Goal: Task Accomplishment & Management: Manage account settings

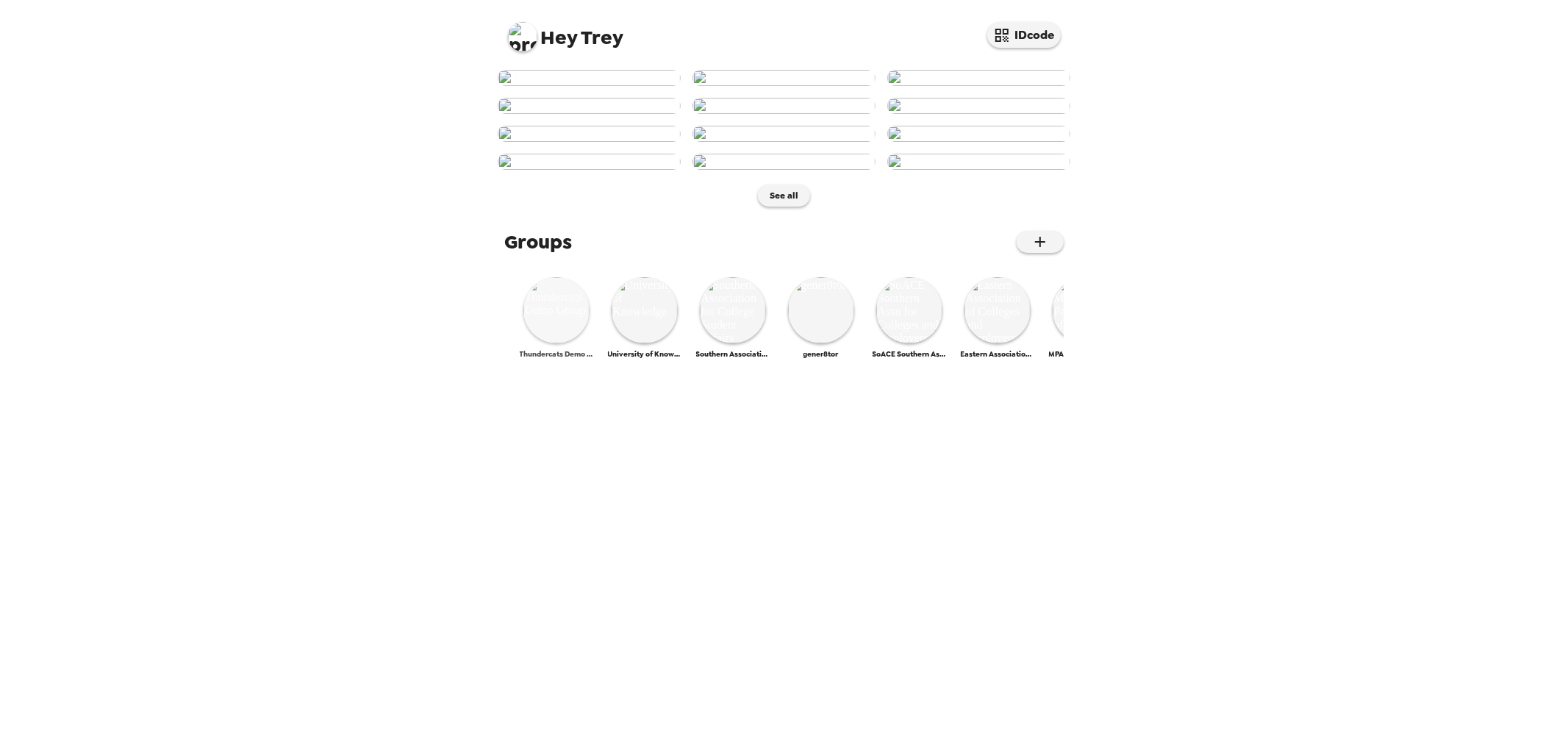
scroll to position [484, 0]
click at [560, 344] on img at bounding box center [557, 310] width 66 height 66
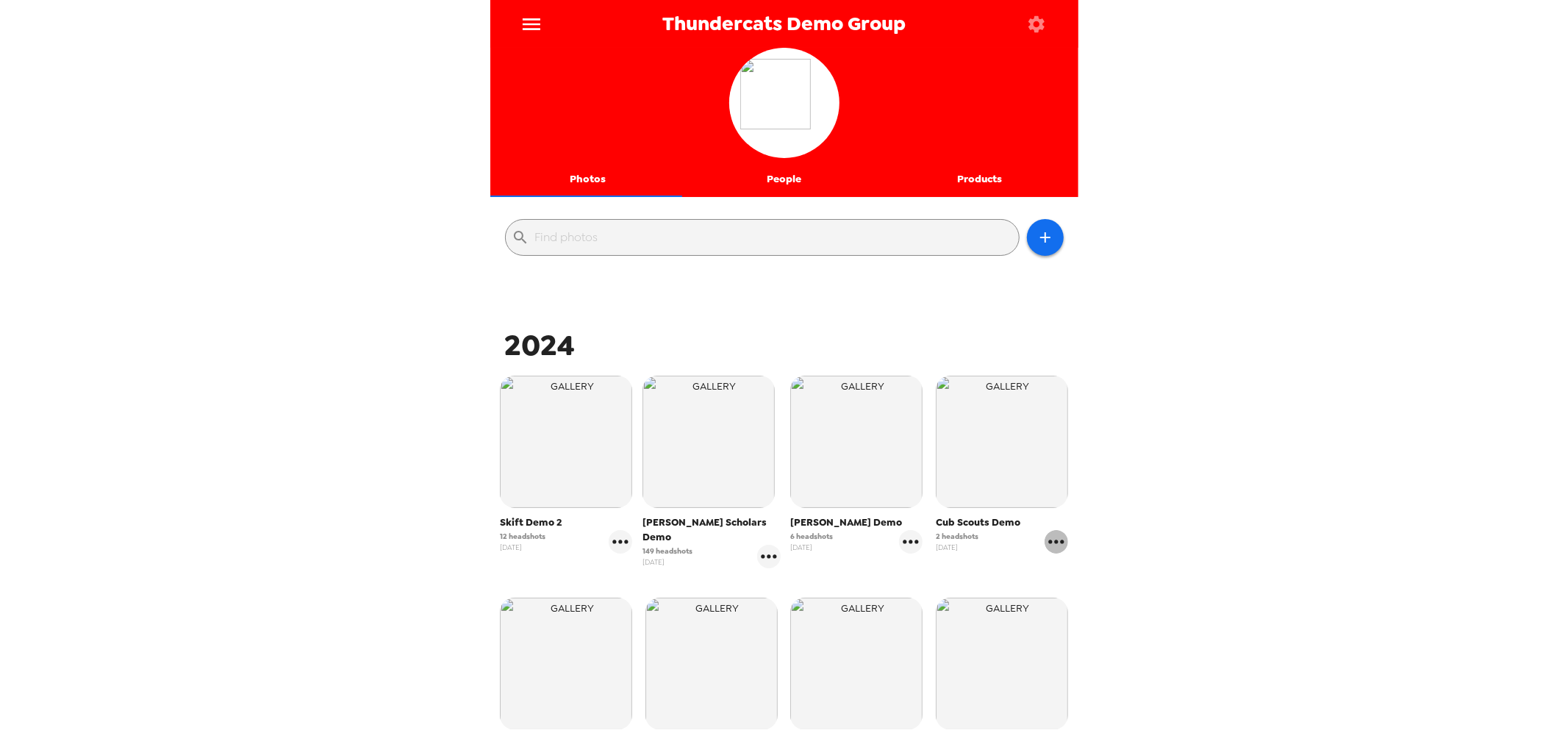
click at [1049, 541] on icon "gallery menu" at bounding box center [1056, 541] width 24 height 24
click at [1061, 570] on icon at bounding box center [1054, 572] width 18 height 18
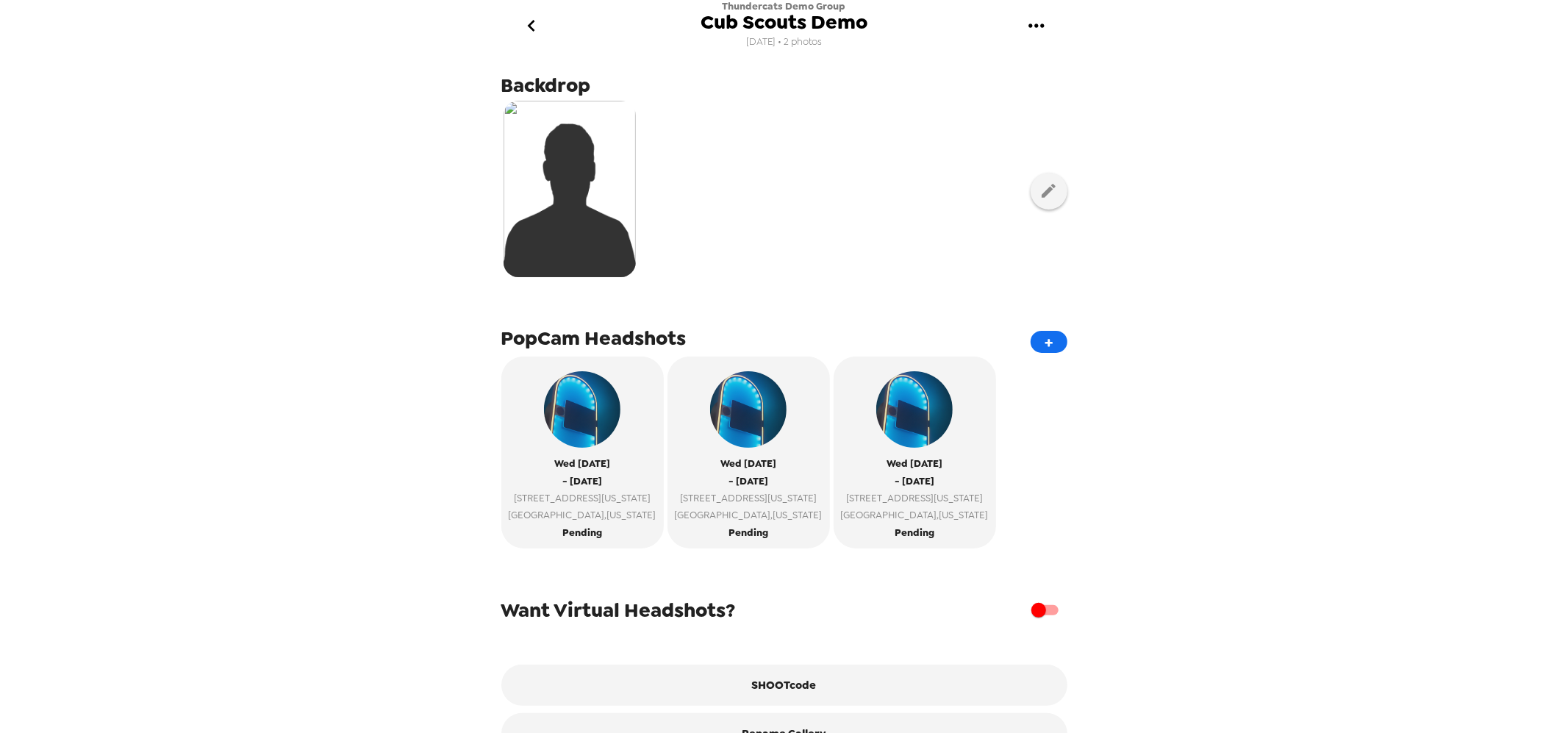
scroll to position [284, 0]
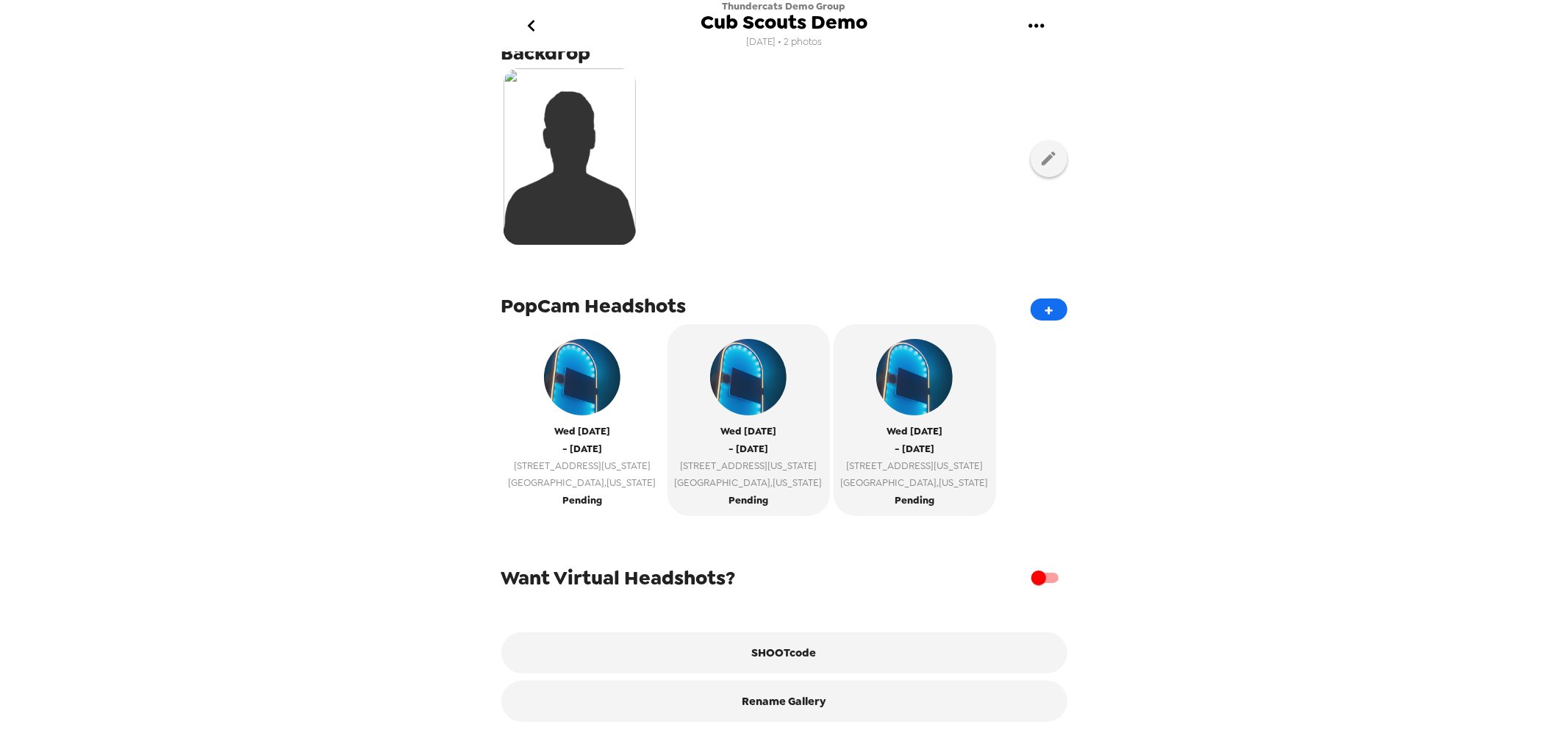
click at [579, 474] on span "[GEOGRAPHIC_DATA] , [US_STATE]" at bounding box center [583, 483] width 148 height 17
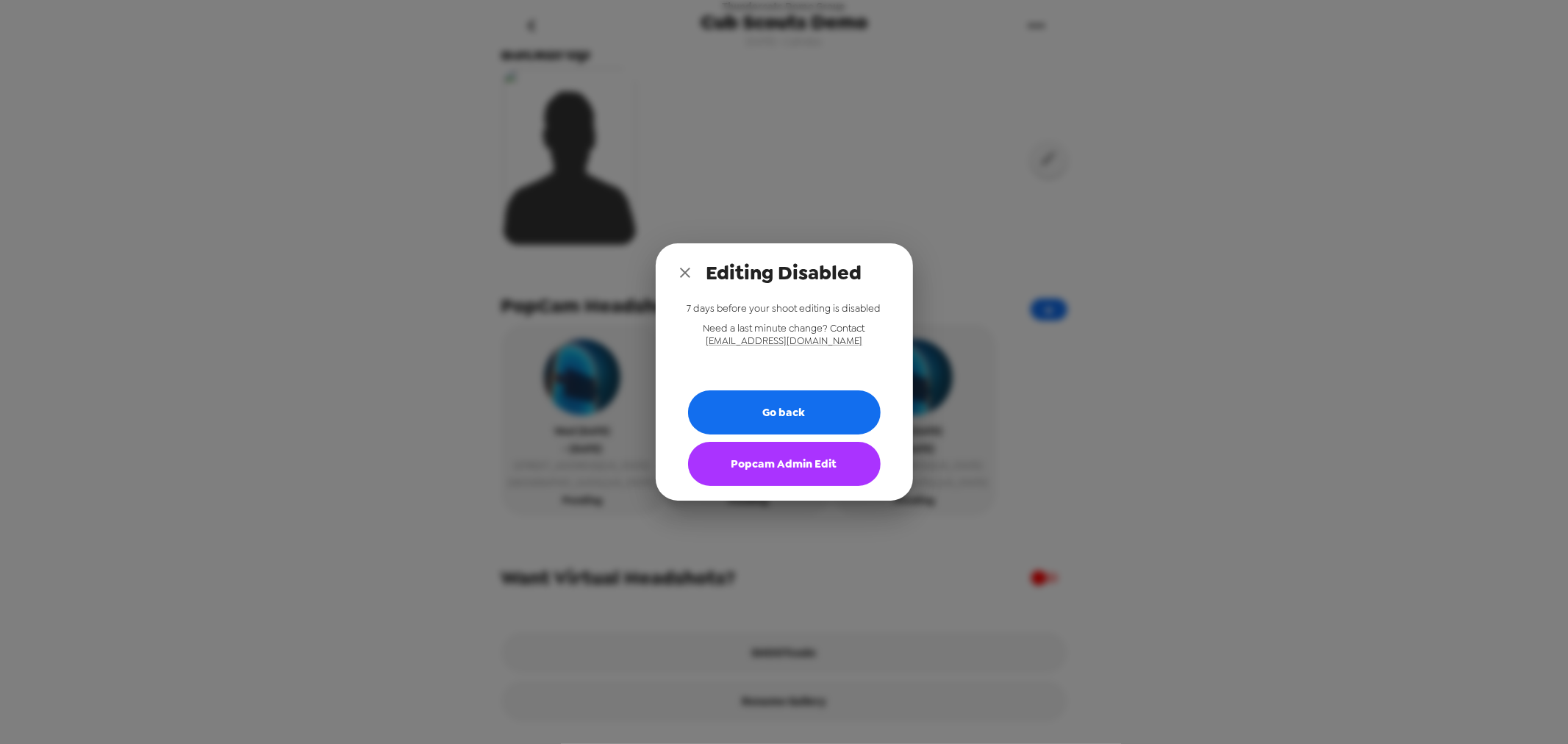
click at [783, 472] on button "Popcam Admin Edit" at bounding box center [784, 464] width 192 height 44
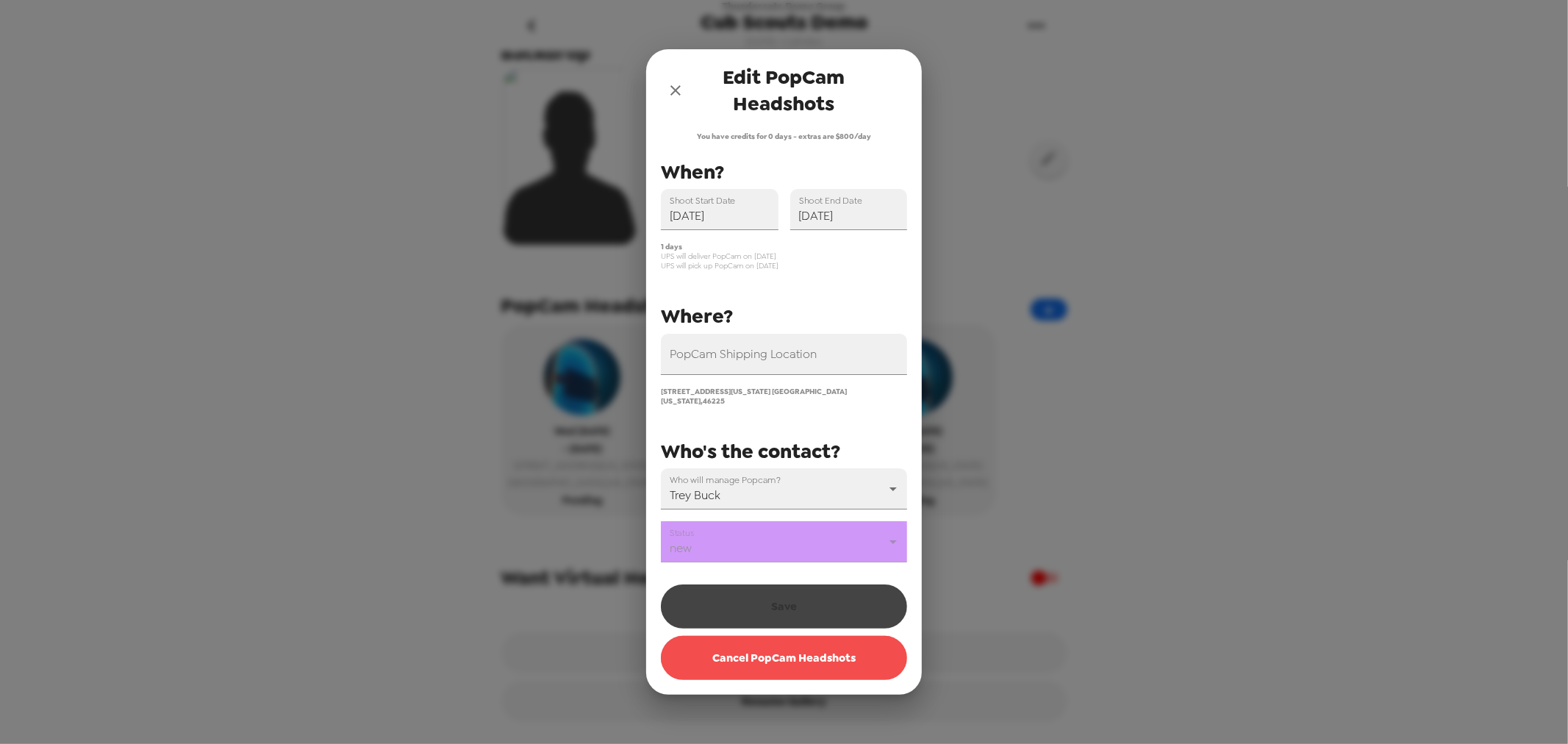
click at [780, 655] on button "Cancel PopCam Headshots" at bounding box center [784, 658] width 246 height 44
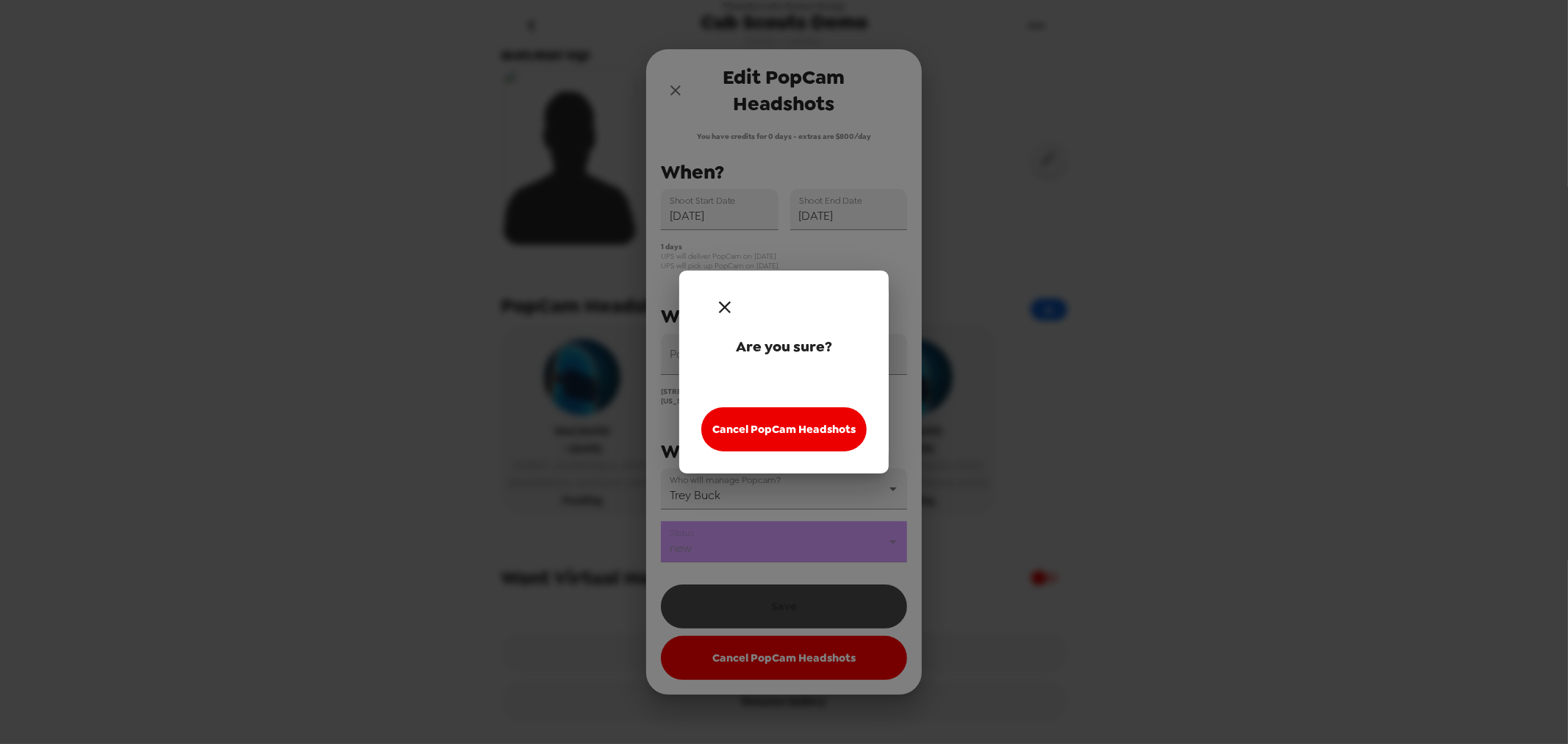
click at [728, 309] on icon "button" at bounding box center [725, 308] width 22 height 22
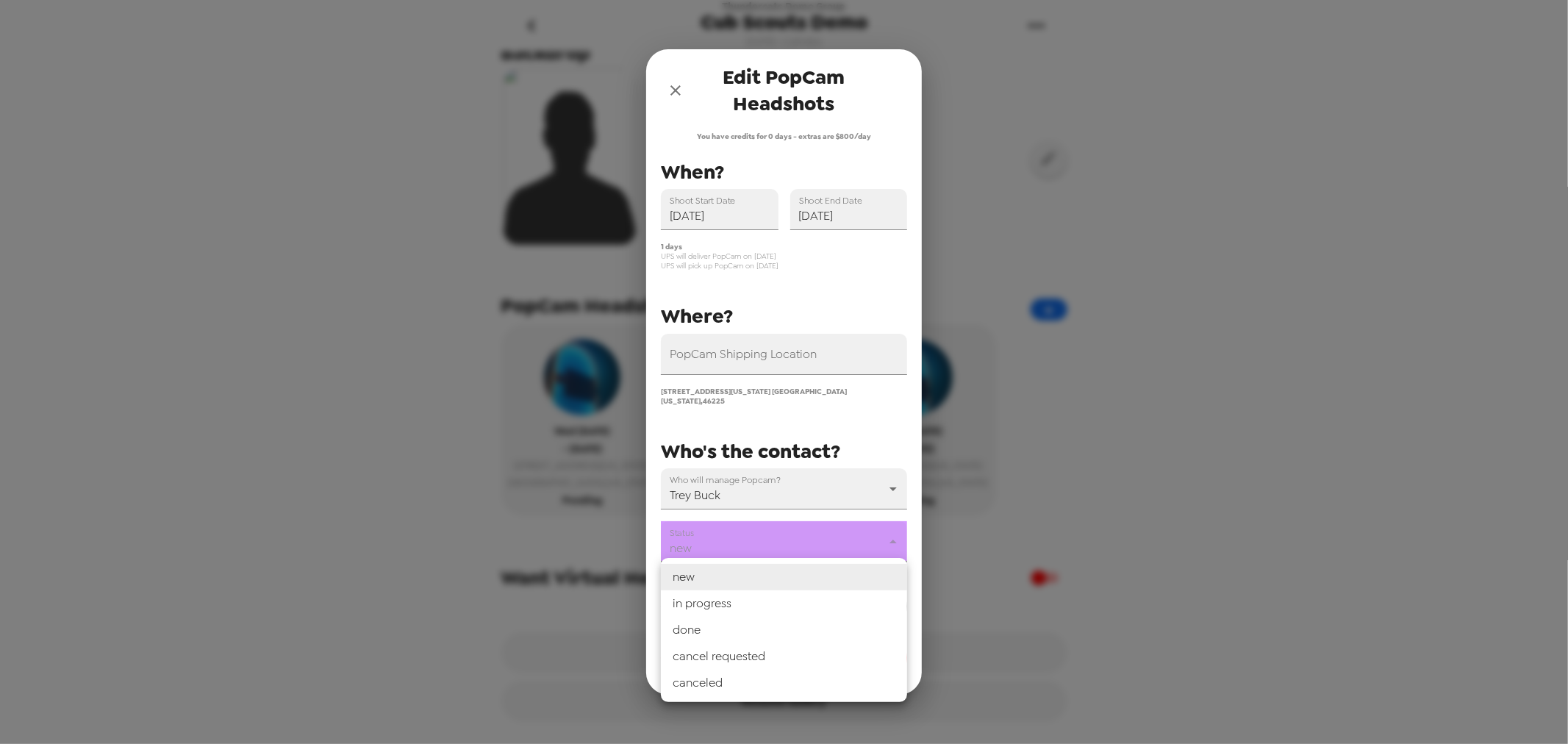
drag, startPoint x: 787, startPoint y: 535, endPoint x: 772, endPoint y: 608, distance: 74.5
click at [787, 539] on body "Thundercats Demo Group Cub Scouts Demo [DATE] • 2 photos Upload headshots Backd…" at bounding box center [784, 372] width 1568 height 744
click at [754, 684] on li "canceled" at bounding box center [784, 683] width 246 height 26
type input "canceled"
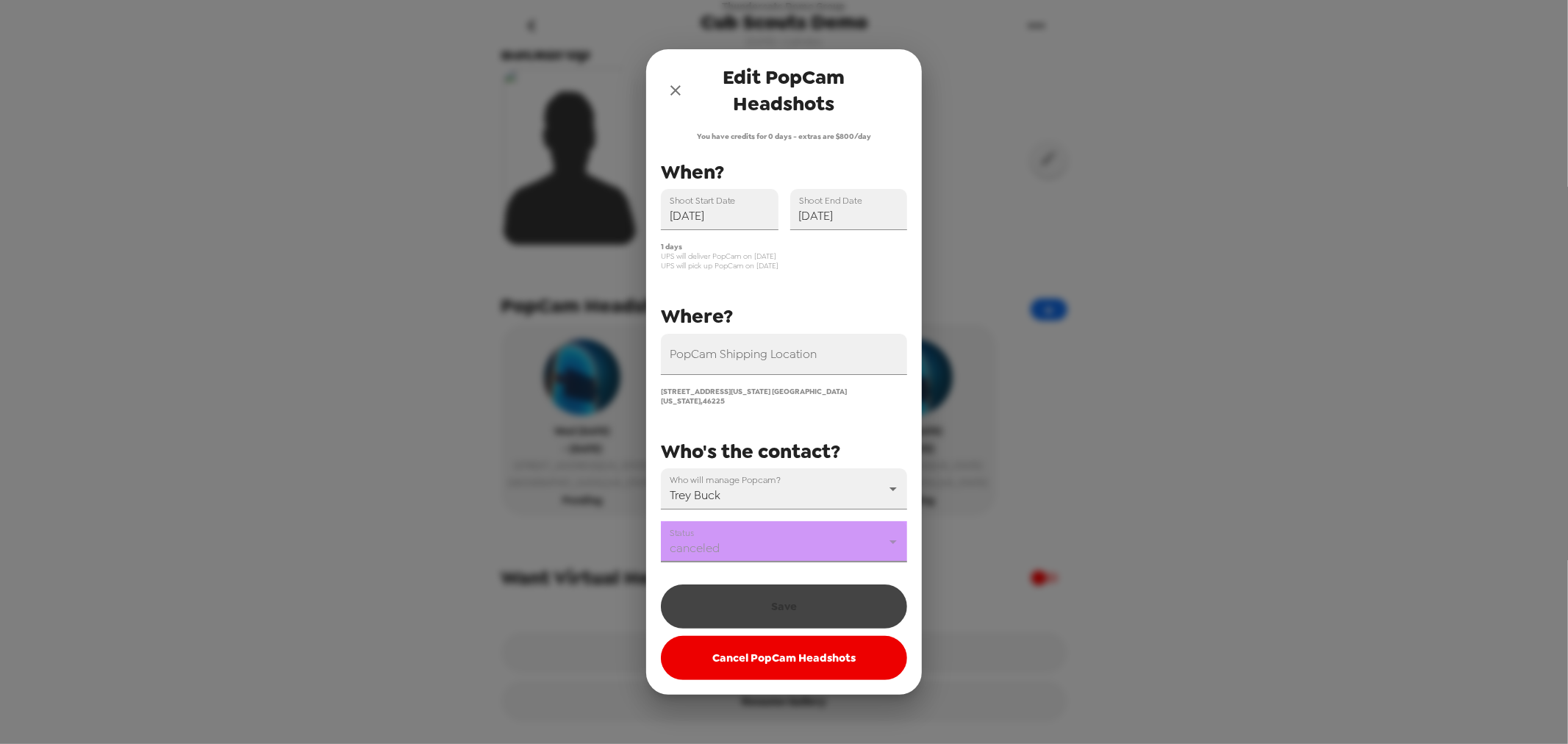
click at [762, 605] on div "Save Cancel PopCam Headshots" at bounding box center [784, 629] width 246 height 103
click at [764, 603] on div "Save Cancel PopCam Headshots" at bounding box center [784, 629] width 246 height 103
click at [765, 603] on div "Save Cancel PopCam Headshots" at bounding box center [784, 629] width 246 height 103
click at [777, 598] on div "Save Cancel PopCam Headshots" at bounding box center [784, 629] width 246 height 103
click at [803, 486] on body "Thundercats Demo Group Cub Scouts Demo [DATE] • 2 photos Upload headshots Backd…" at bounding box center [784, 372] width 1568 height 744
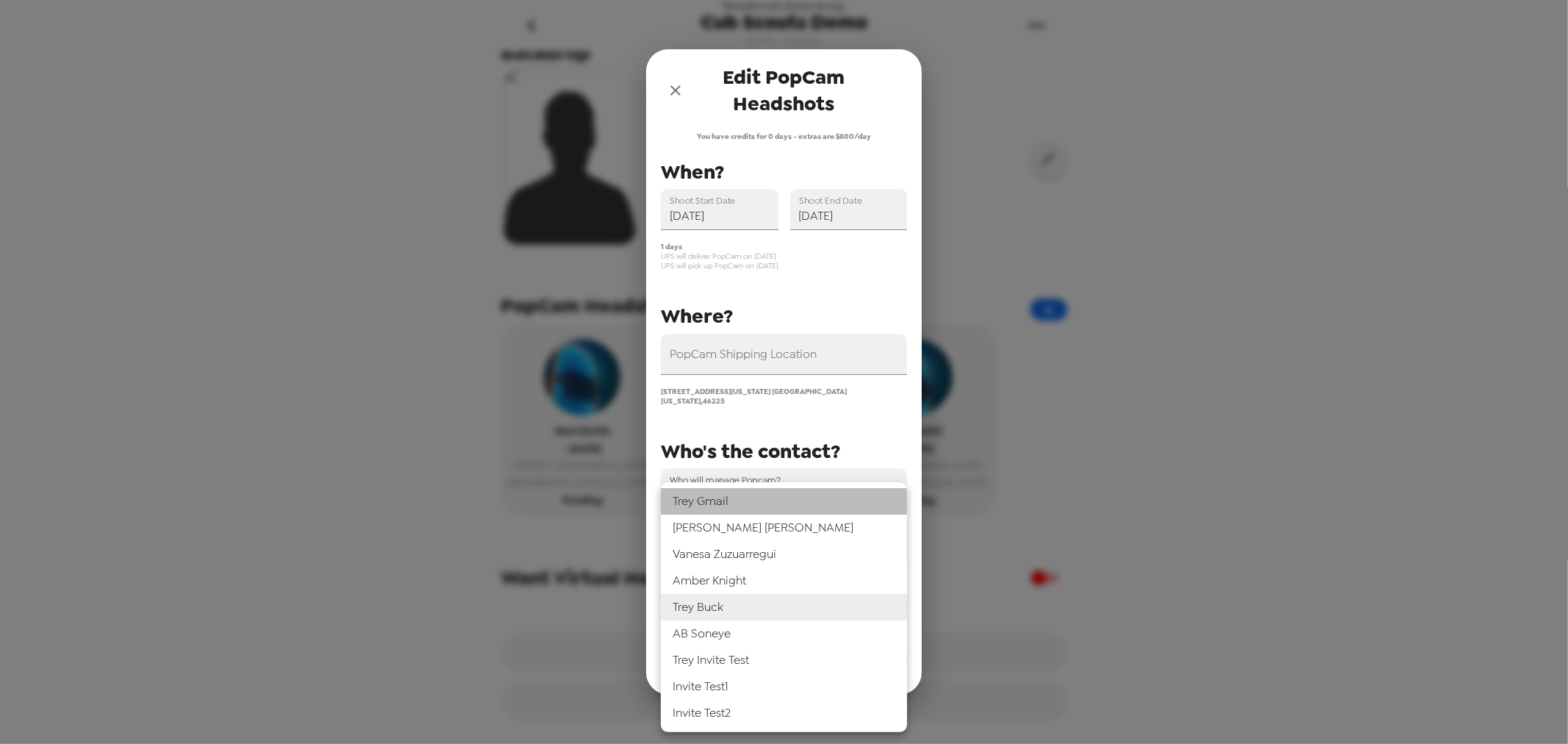
click at [771, 502] on li "Trey Gmail" at bounding box center [784, 501] width 246 height 26
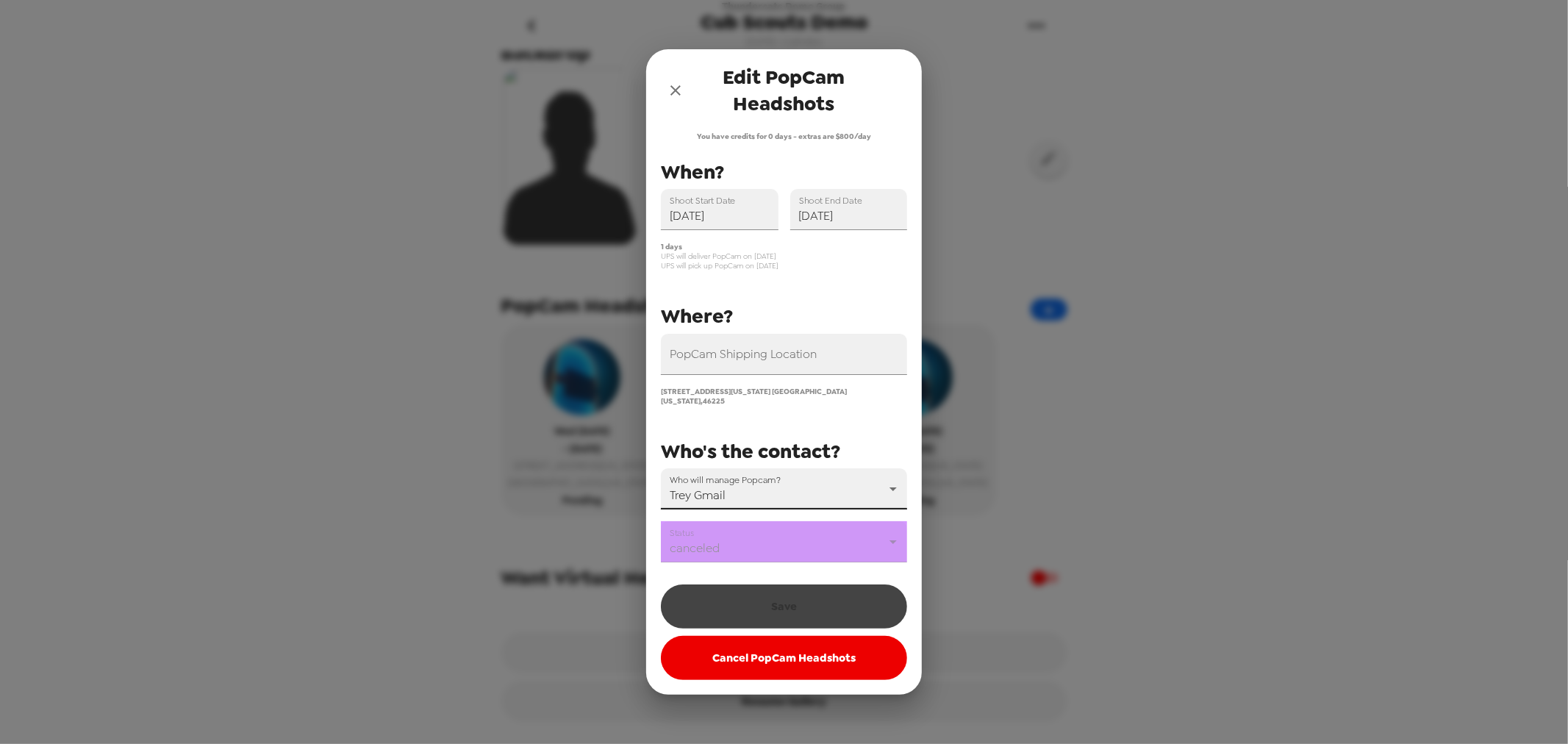
click at [780, 491] on body "Thundercats Demo Group Cub Scouts Demo [DATE] • 2 photos Upload headshots Backd…" at bounding box center [784, 372] width 1568 height 744
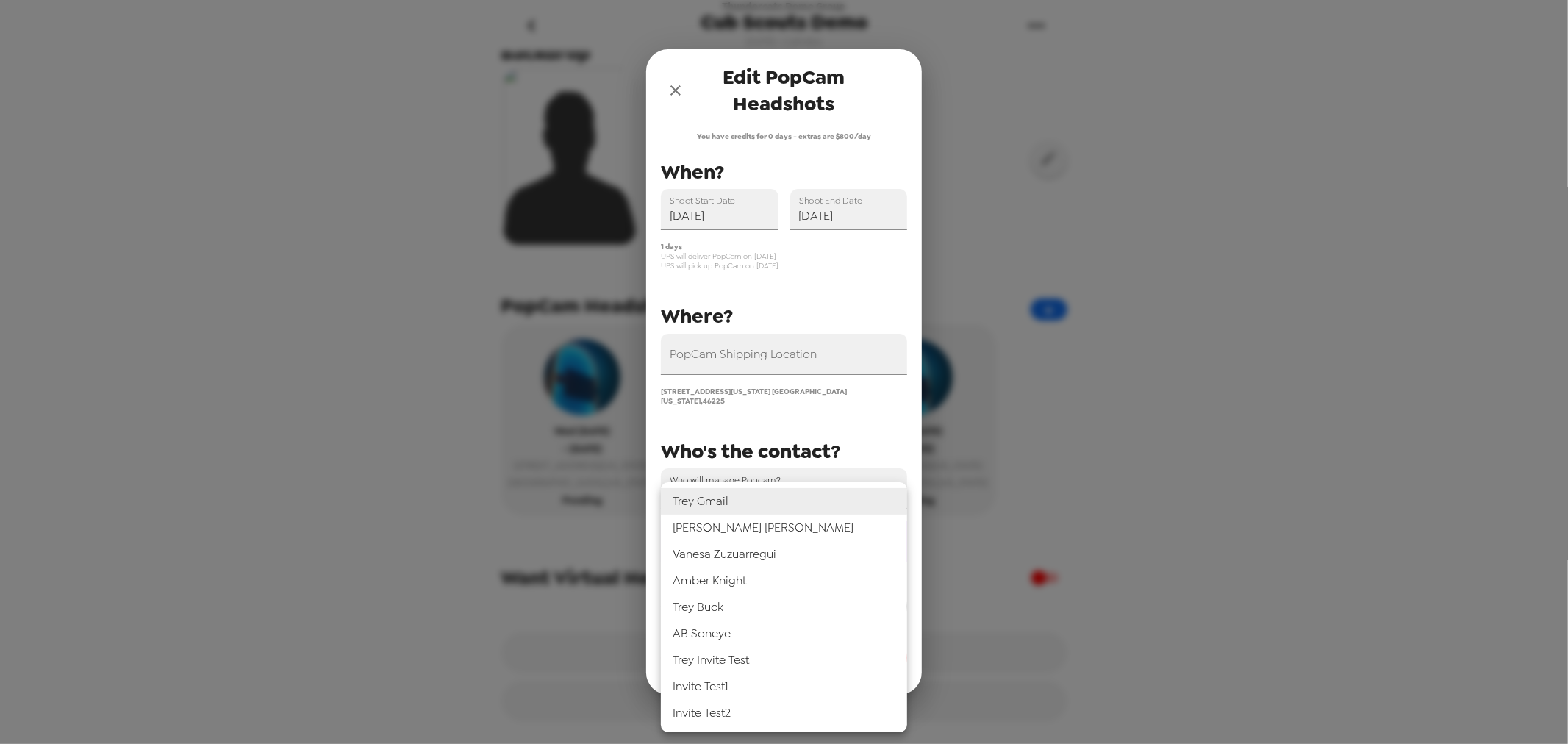
click at [745, 602] on li "[PERSON_NAME]" at bounding box center [784, 608] width 246 height 26
type input "31546"
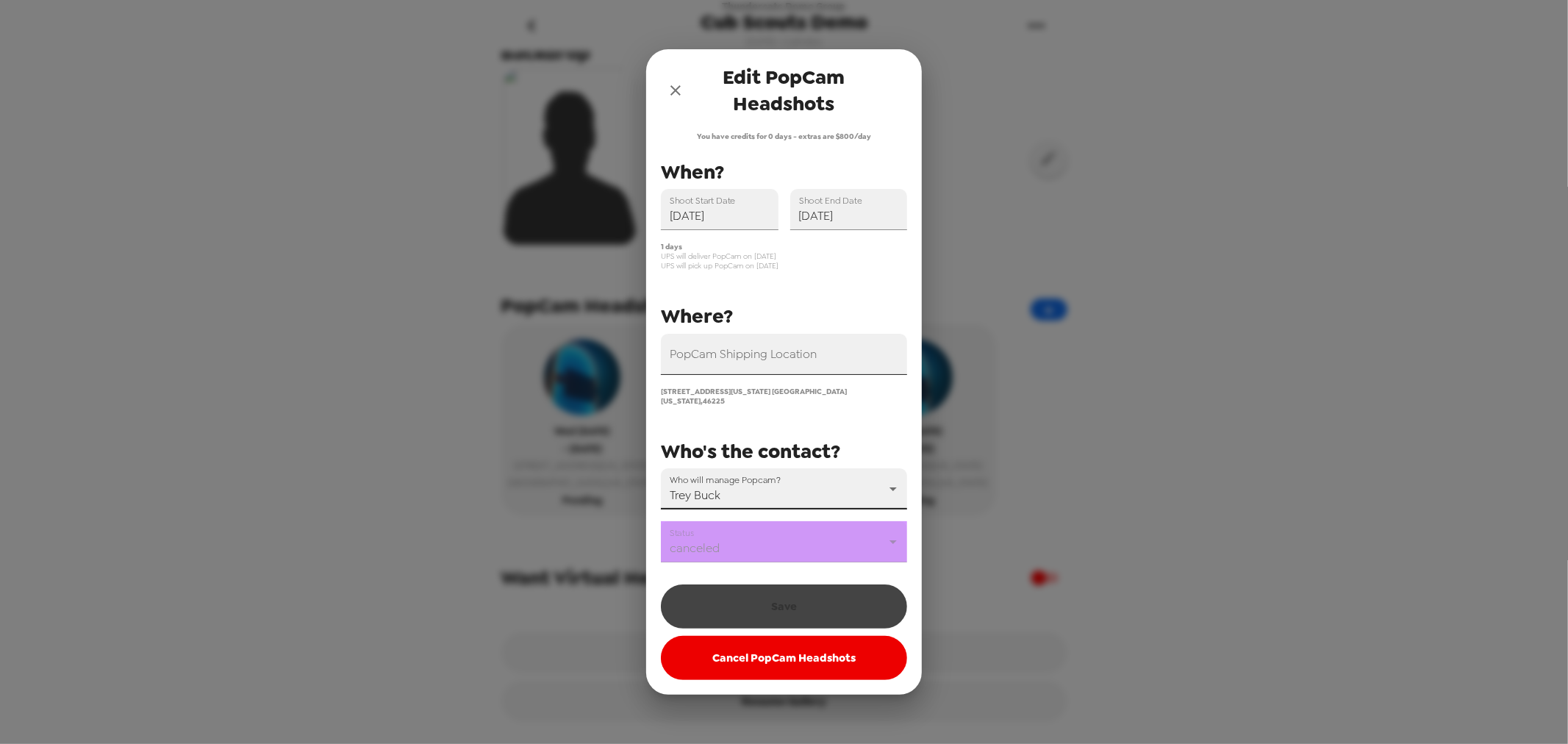
click at [776, 353] on div "PopCam Shipping Location" at bounding box center [784, 354] width 246 height 41
click at [777, 368] on input "123" at bounding box center [784, 354] width 246 height 41
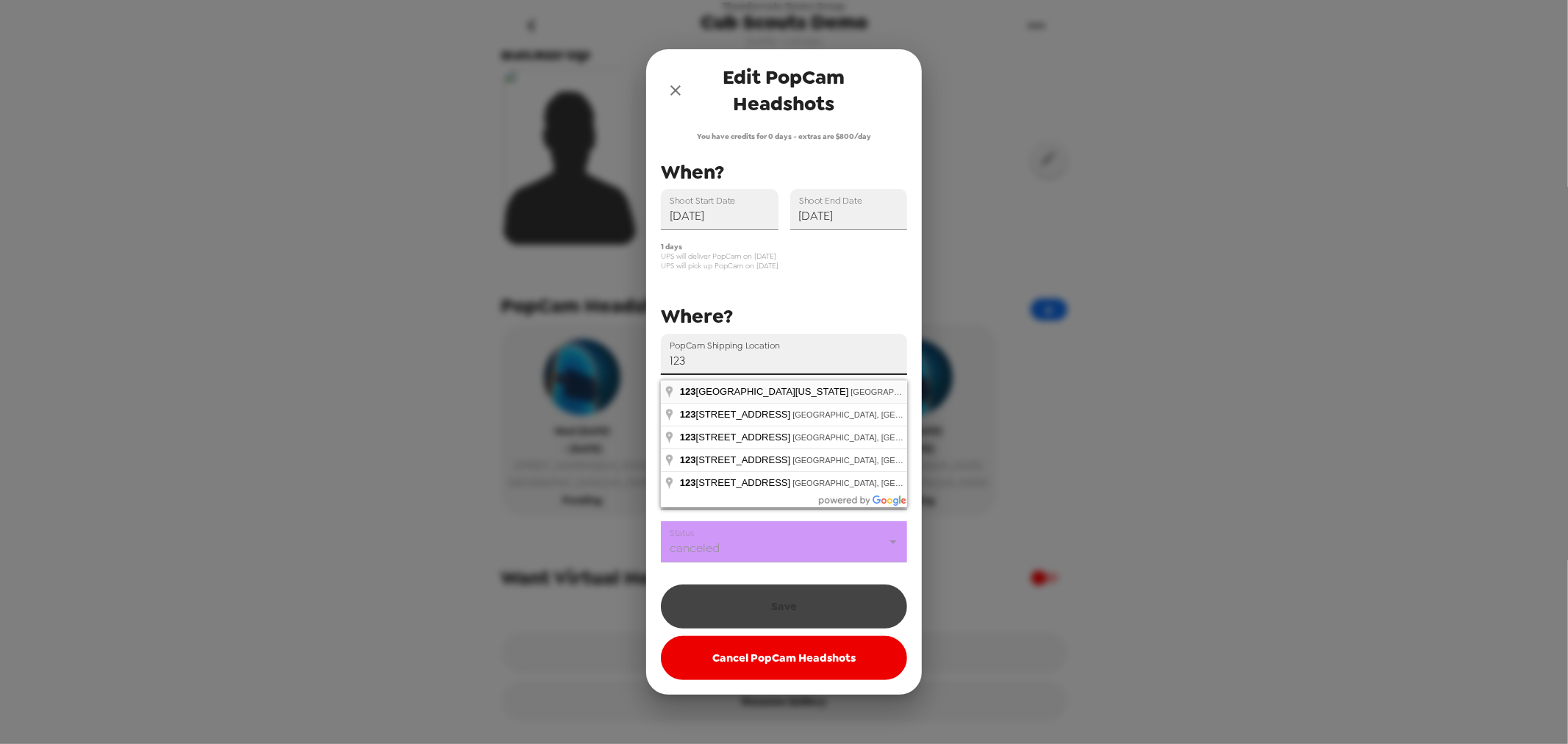
type input "[STREET_ADDRESS][US_STATE]"
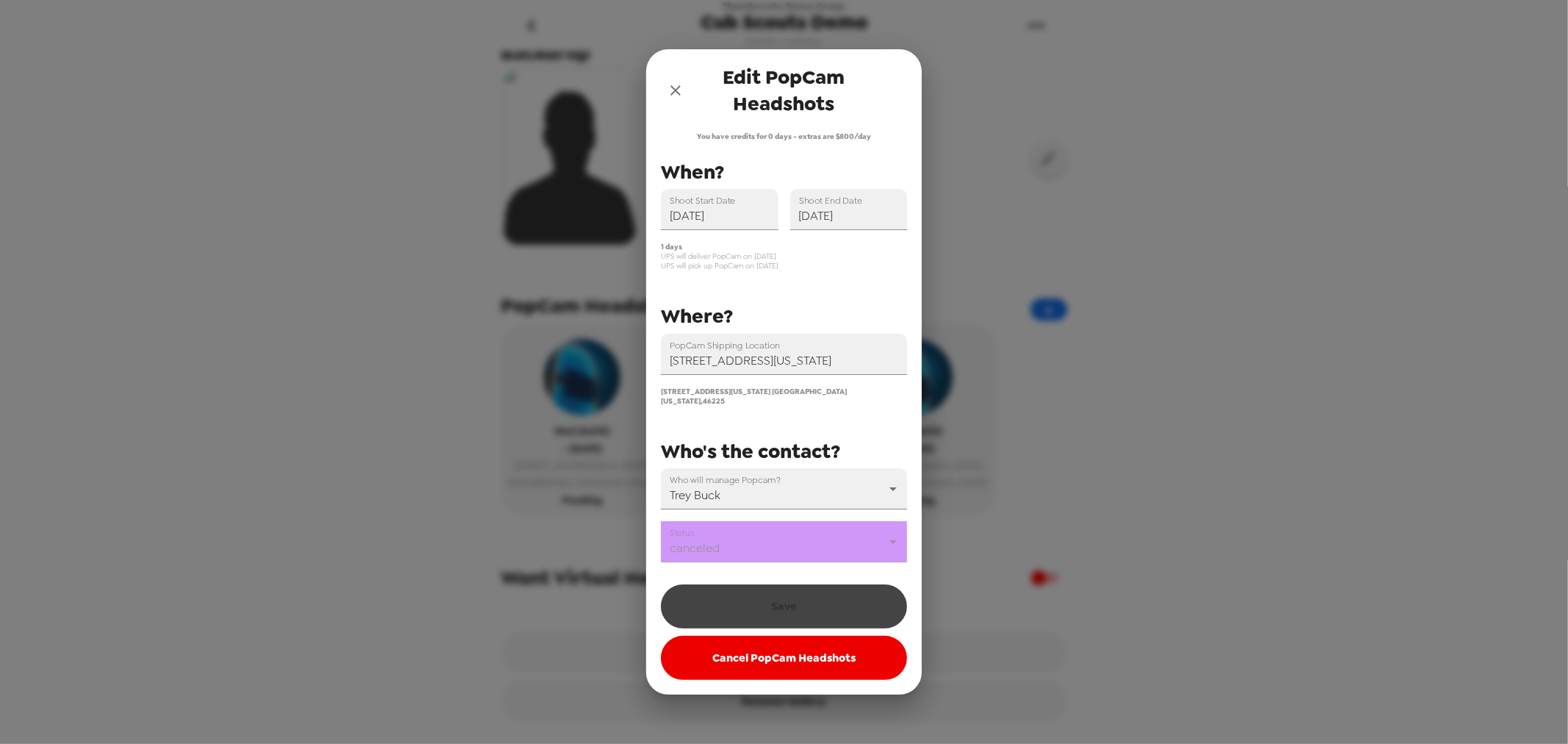
click at [777, 438] on span "Who's the contact?" at bounding box center [750, 451] width 179 height 26
click at [791, 607] on div "Save Cancel PopCam Headshots" at bounding box center [784, 629] width 246 height 103
click at [791, 608] on div "Save Cancel PopCam Headshots" at bounding box center [784, 629] width 246 height 103
click at [791, 607] on div "Save Cancel PopCam Headshots" at bounding box center [784, 629] width 246 height 103
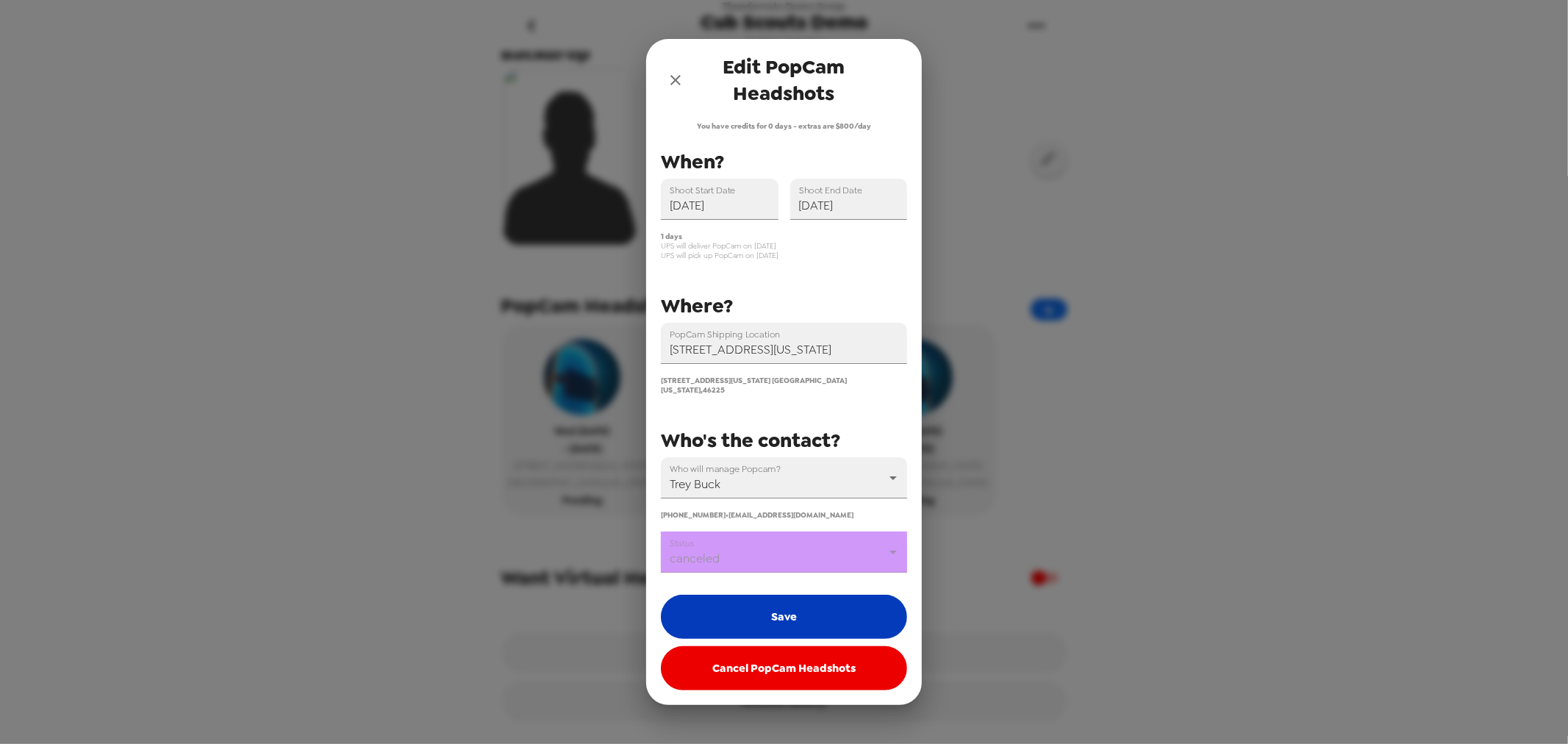
click at [788, 599] on button "Save" at bounding box center [784, 617] width 246 height 44
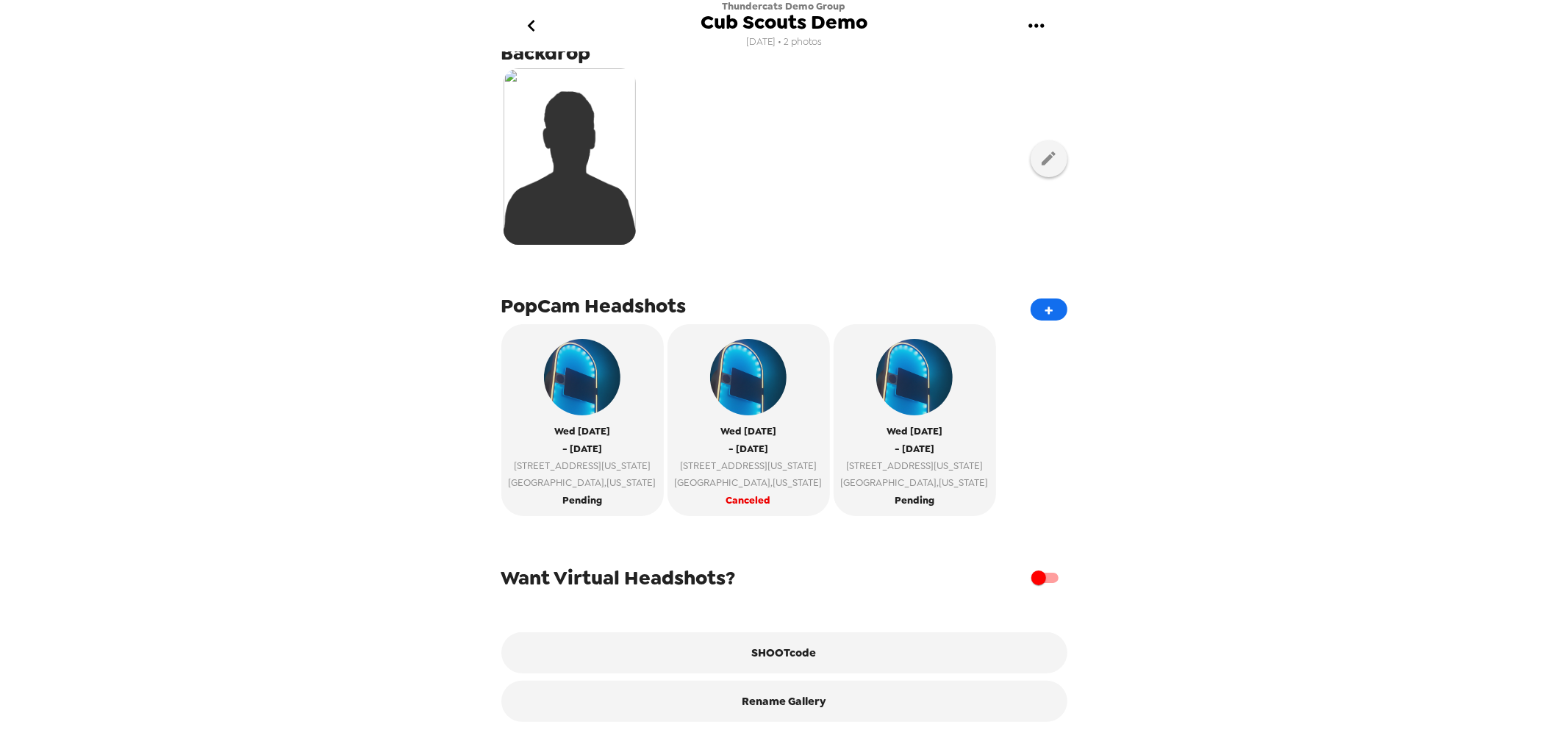
scroll to position [284, 0]
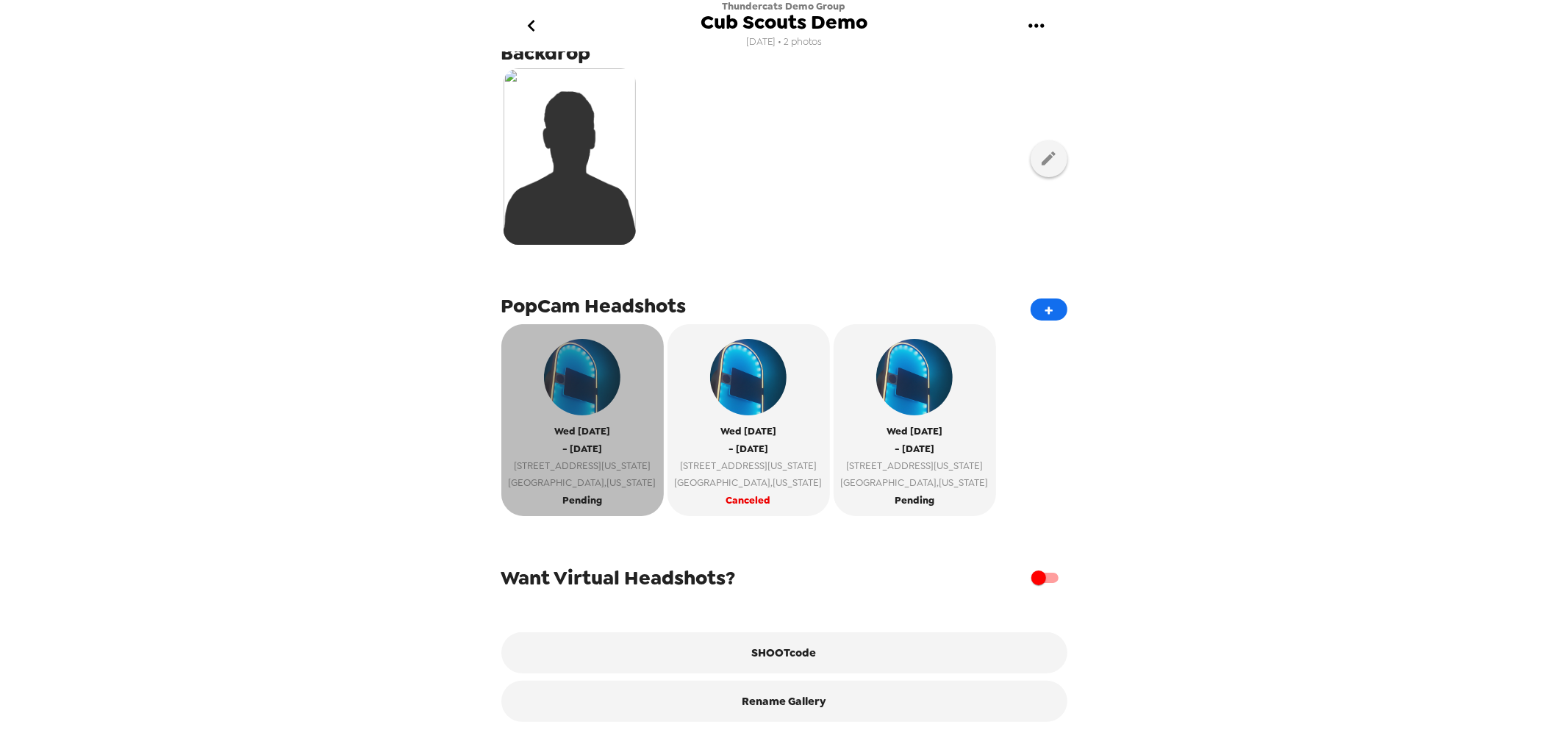
click at [577, 474] on span "[GEOGRAPHIC_DATA] , [US_STATE]" at bounding box center [583, 483] width 148 height 17
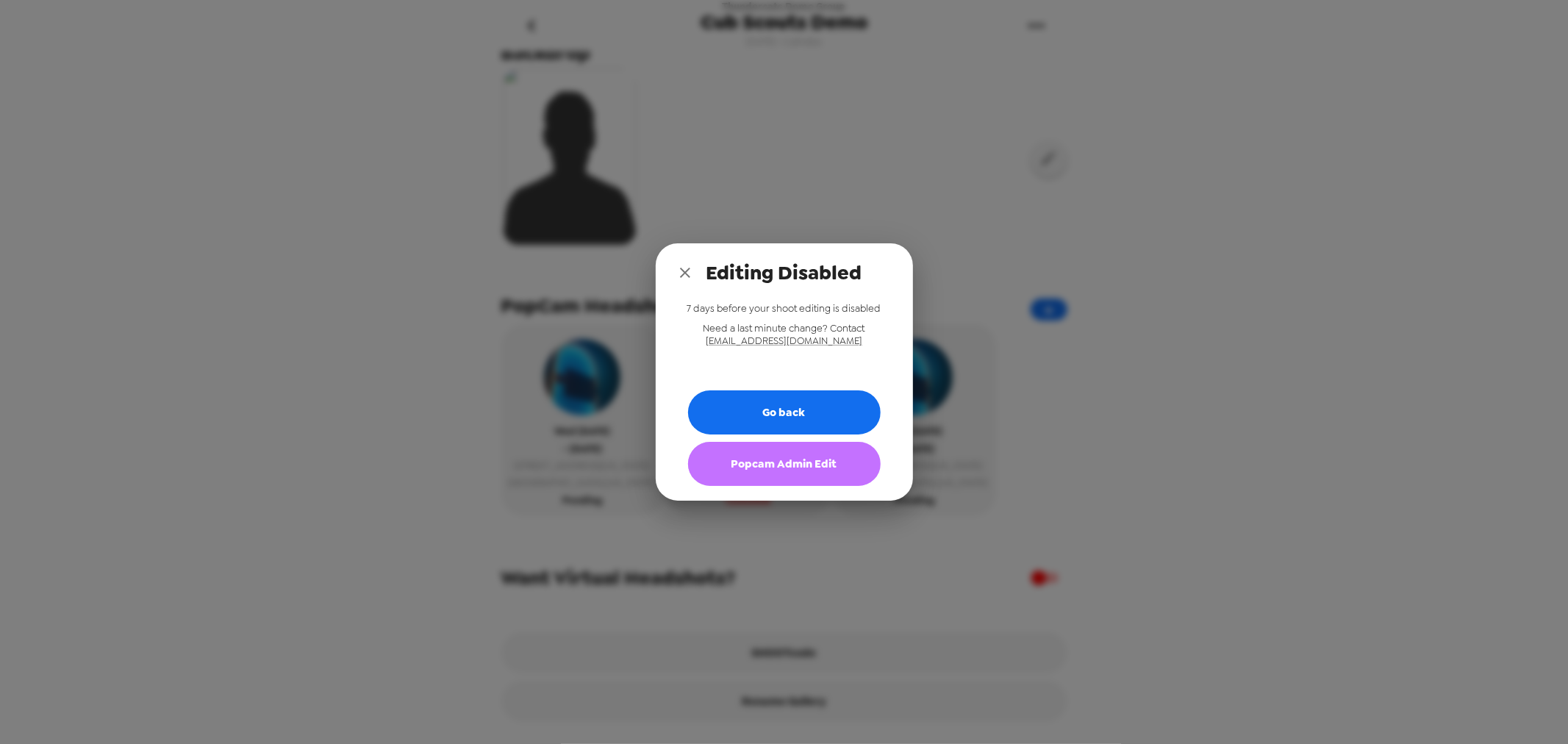
click at [809, 471] on button "Popcam Admin Edit" at bounding box center [784, 464] width 192 height 44
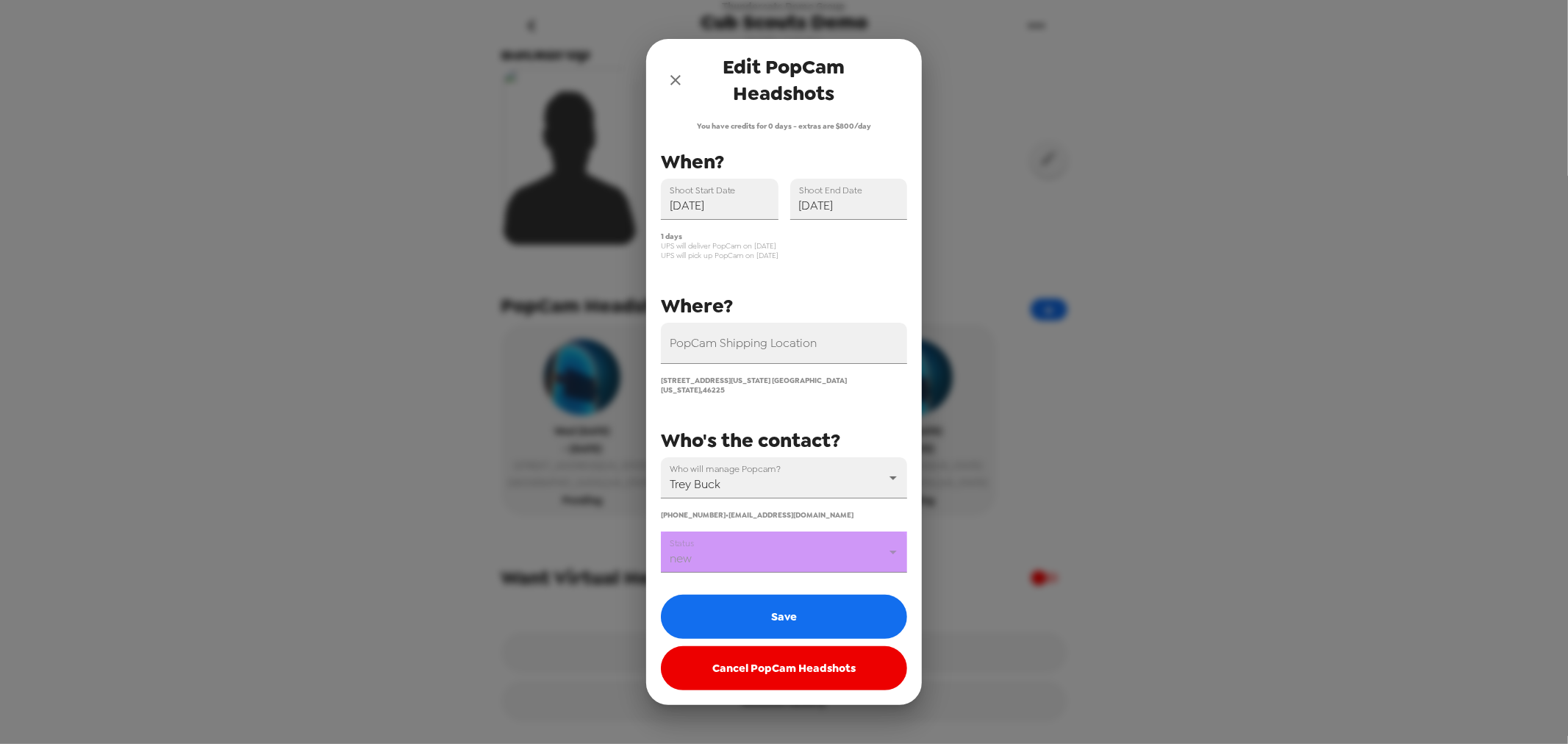
click at [767, 555] on body "Thundercats Demo Group Cub Scouts Demo 11/11/24 • 2 photos Upload headshots Bac…" at bounding box center [784, 372] width 1568 height 744
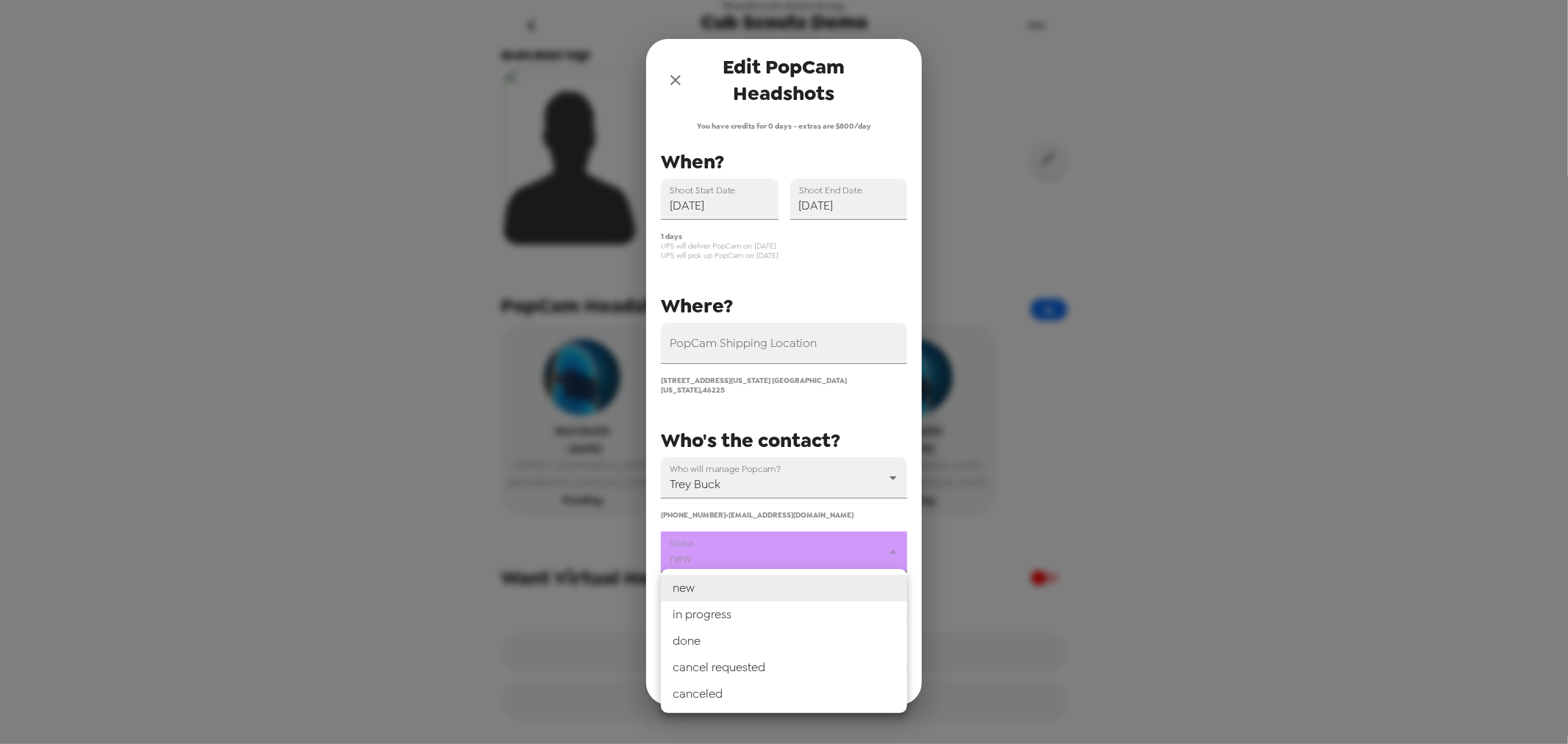
click at [752, 692] on li "canceled" at bounding box center [784, 694] width 246 height 26
type input "canceled"
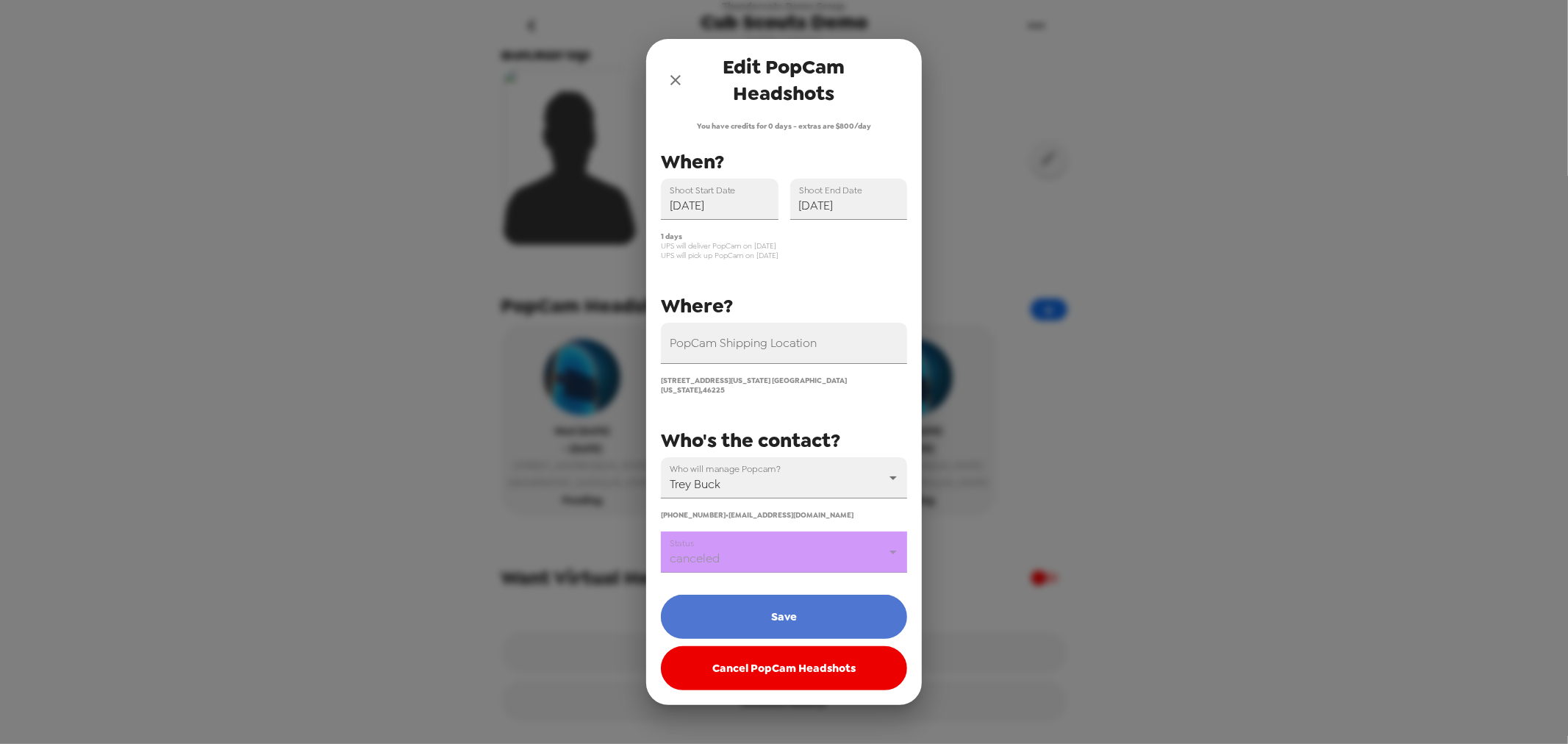
click at [788, 608] on button "Save" at bounding box center [784, 617] width 246 height 44
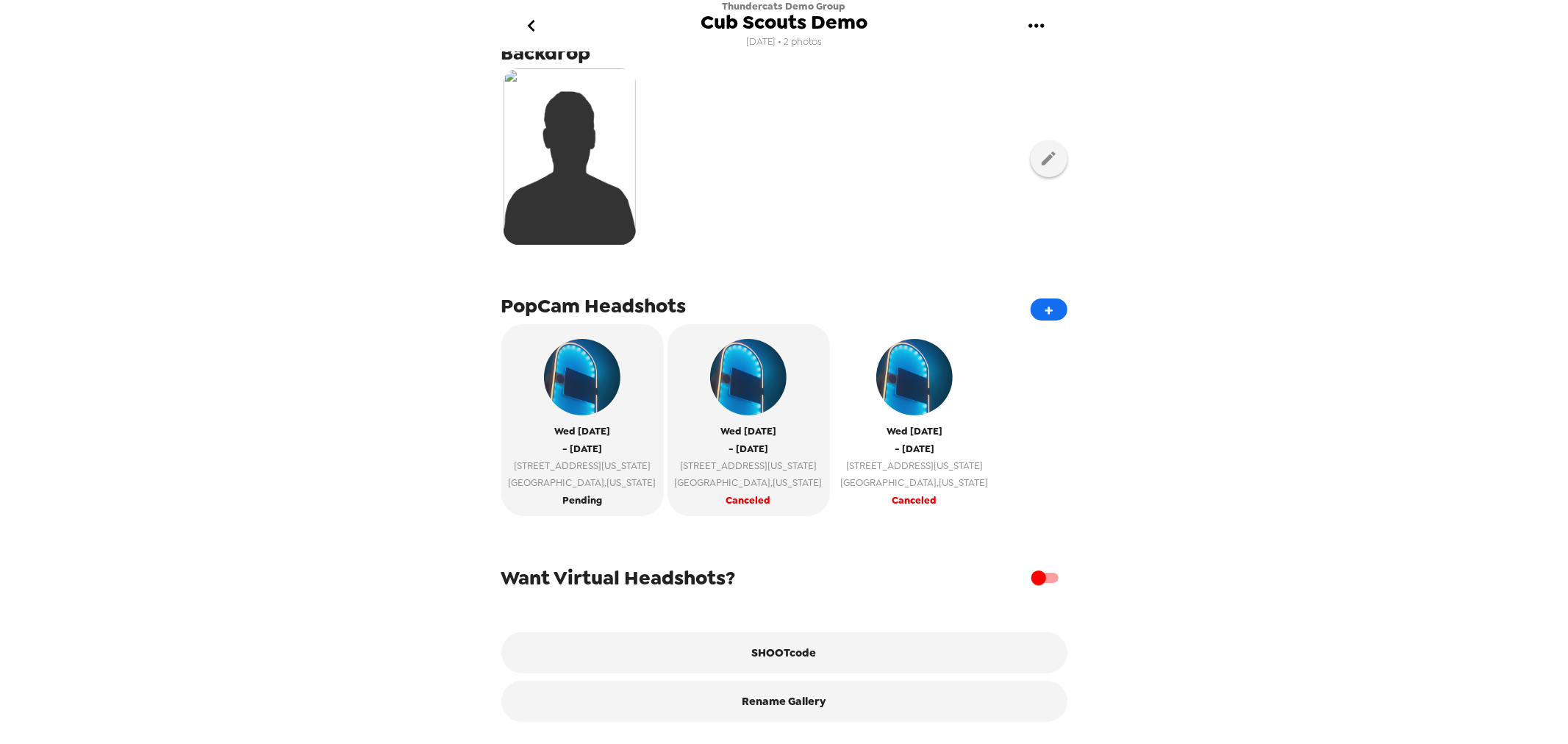
scroll to position [284, 0]
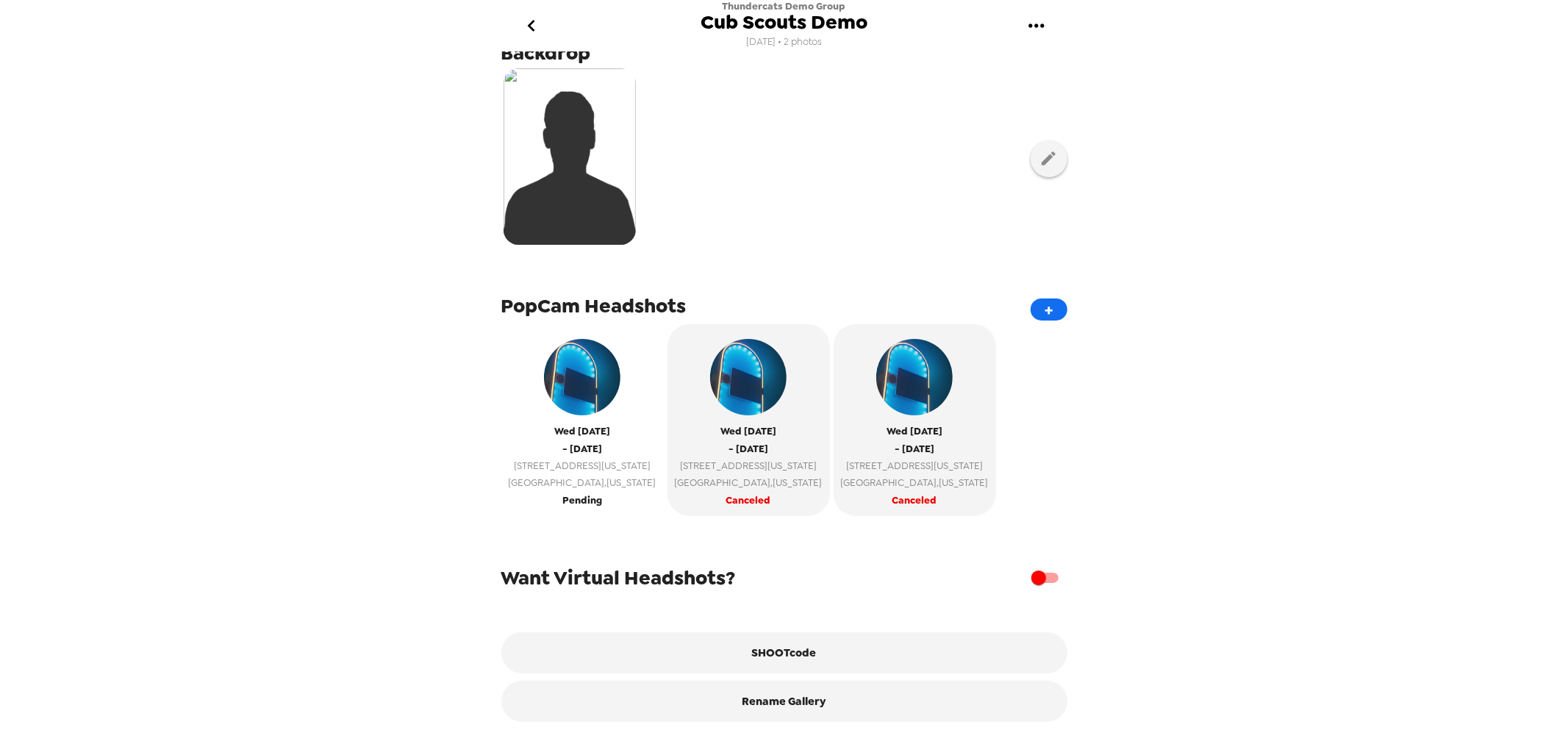
click at [581, 474] on span "[GEOGRAPHIC_DATA] , [US_STATE]" at bounding box center [583, 483] width 148 height 17
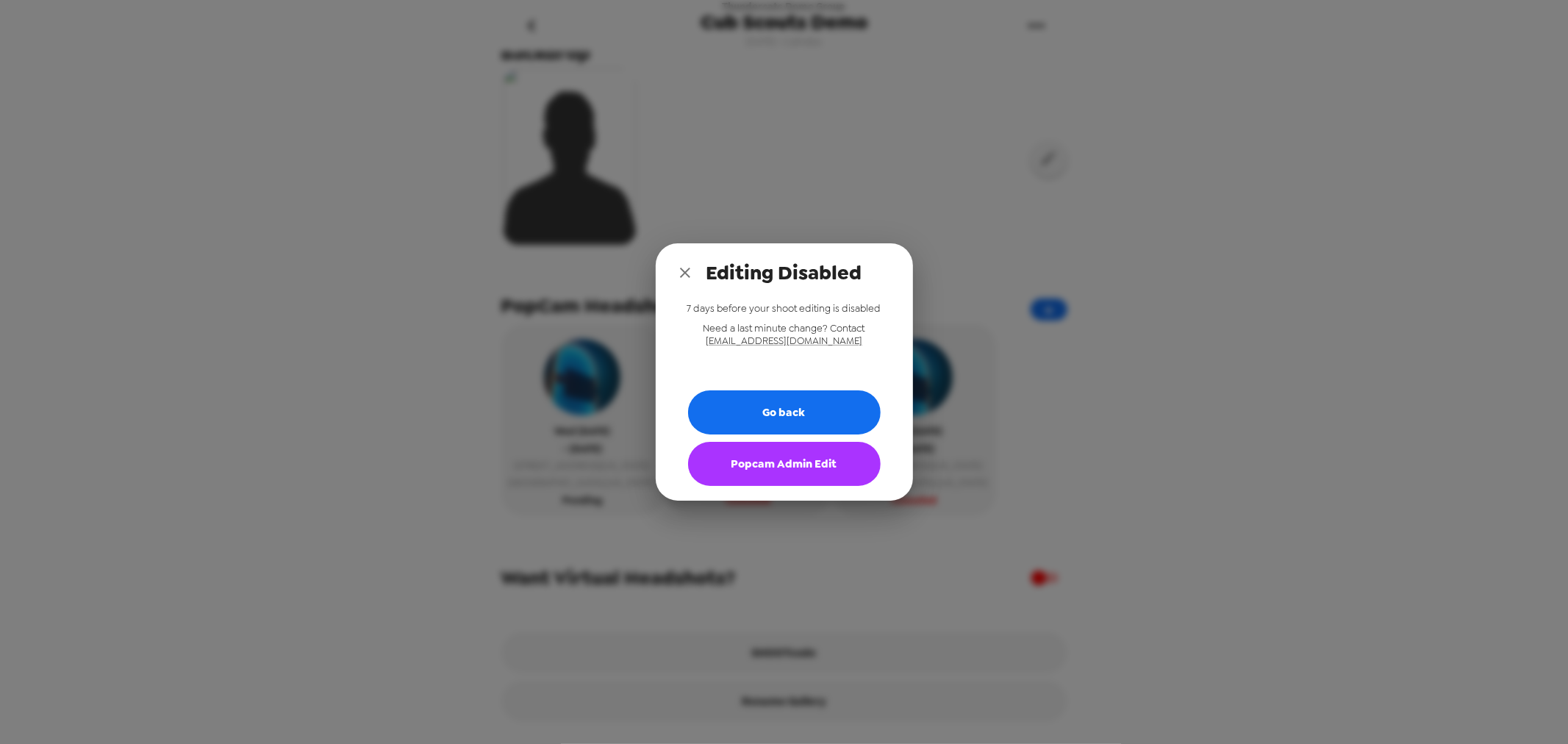
click at [754, 467] on button "Popcam Admin Edit" at bounding box center [784, 464] width 192 height 44
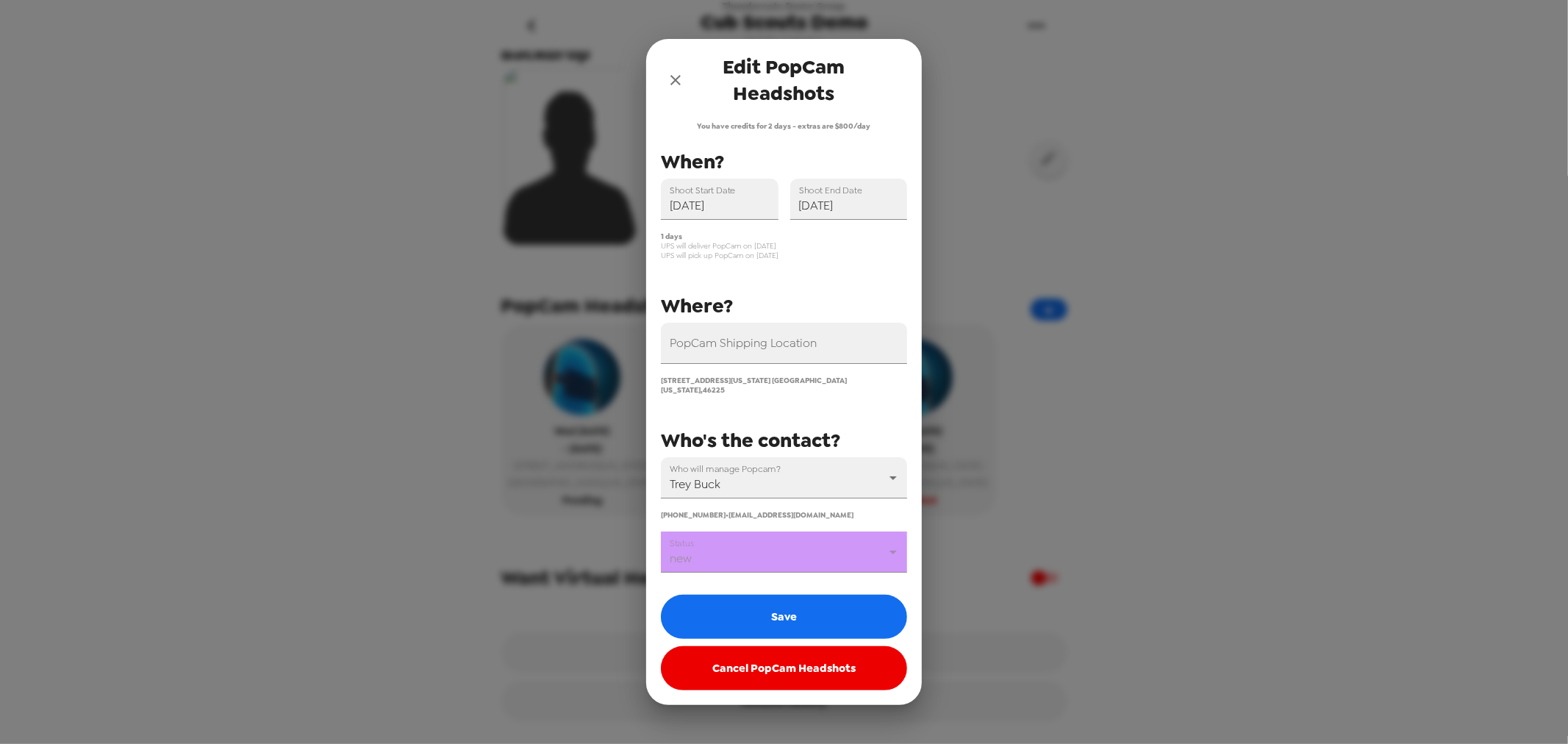
click at [779, 558] on body "Thundercats Demo Group Cub Scouts Demo 11/11/24 • 2 photos Upload headshots Bac…" at bounding box center [784, 372] width 1568 height 744
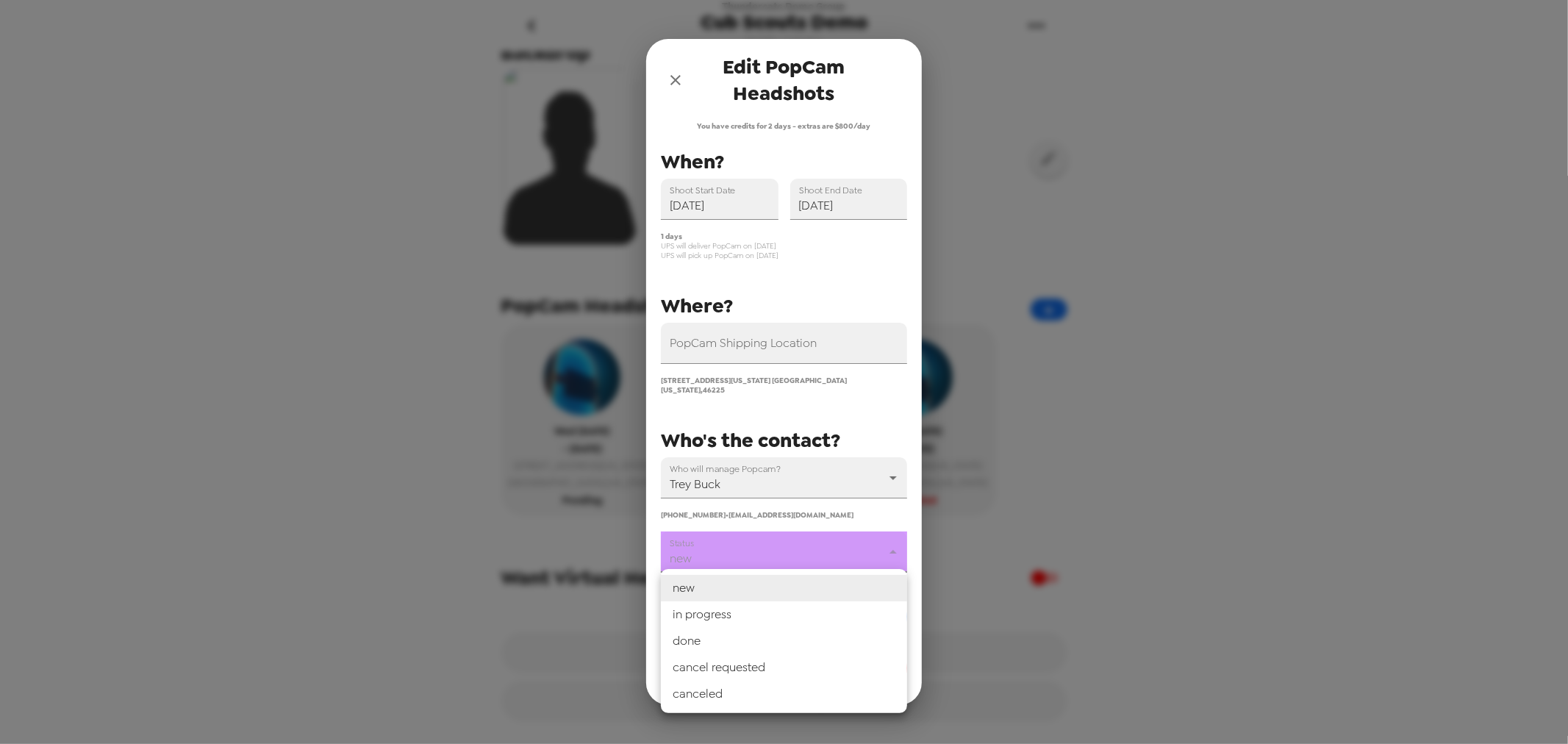
click at [759, 693] on li "canceled" at bounding box center [784, 694] width 246 height 26
type input "canceled"
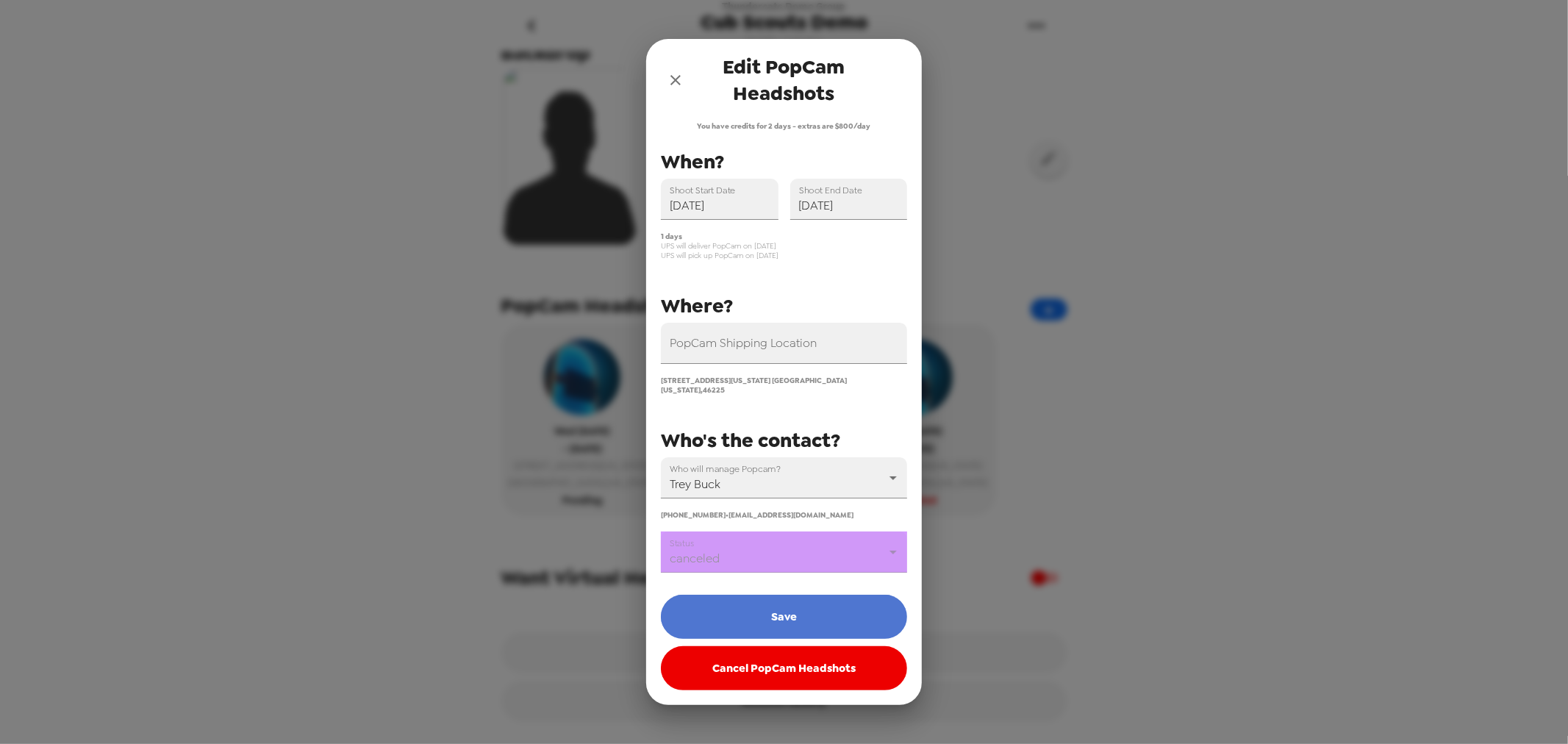
click at [779, 608] on button "Save" at bounding box center [784, 617] width 246 height 44
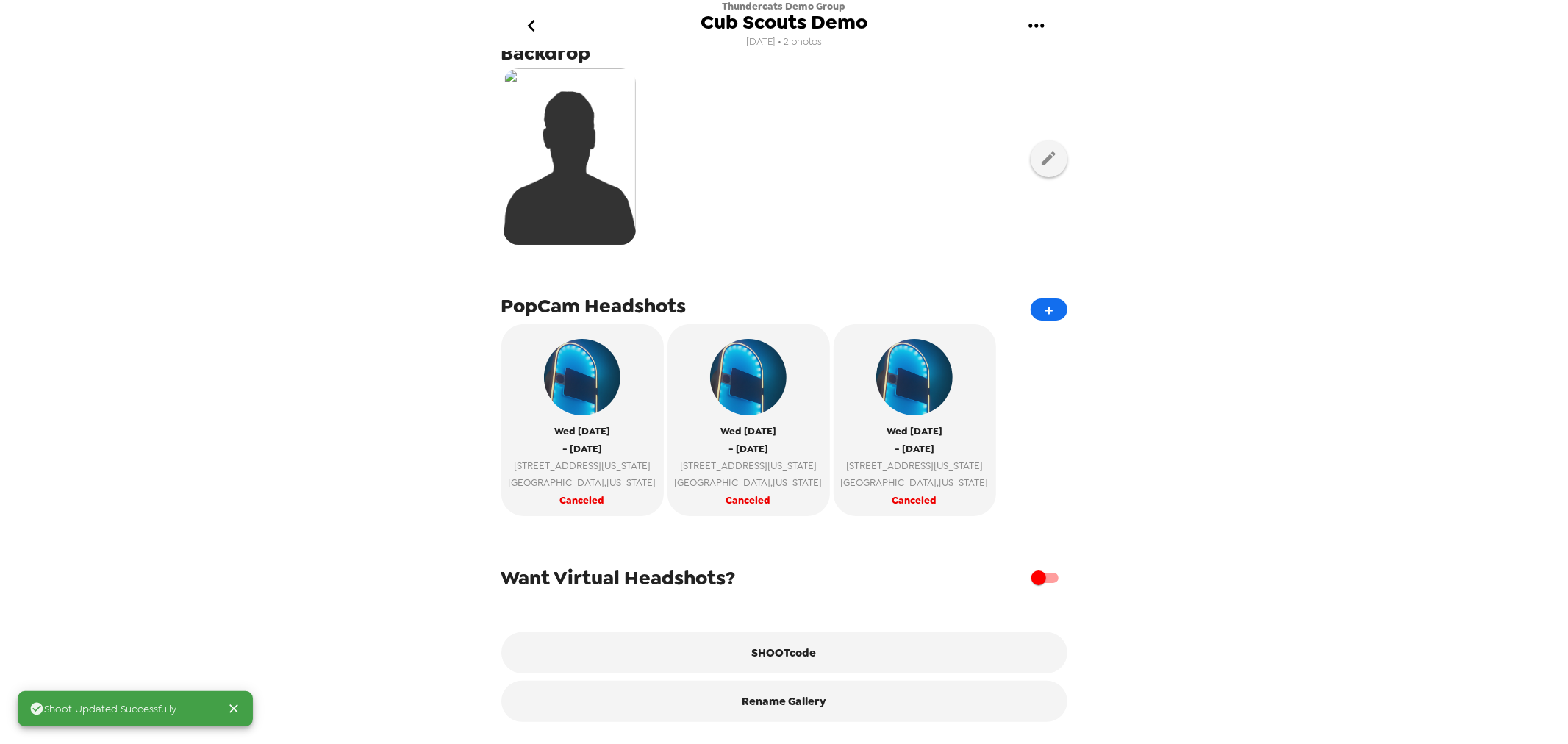
click at [363, 348] on div "Shoot Updated Successfully Thundercats Demo Group Cub Scouts Demo 11/11/24 • 2 …" at bounding box center [784, 372] width 1568 height 744
